Goal: Information Seeking & Learning: Understand process/instructions

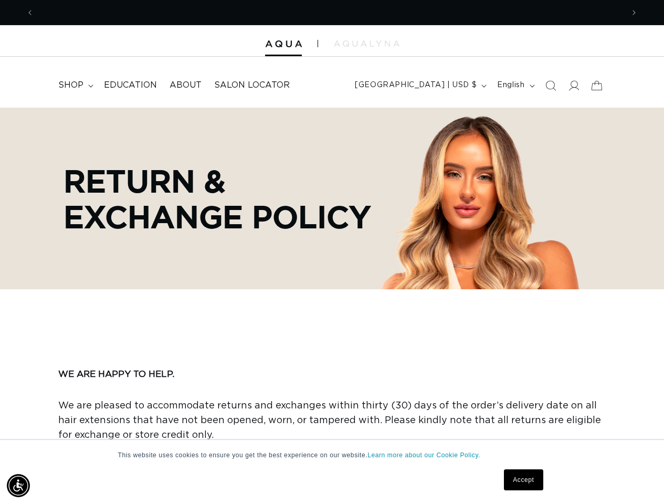
scroll to position [0, 1179]
